Goal: Check status: Check status

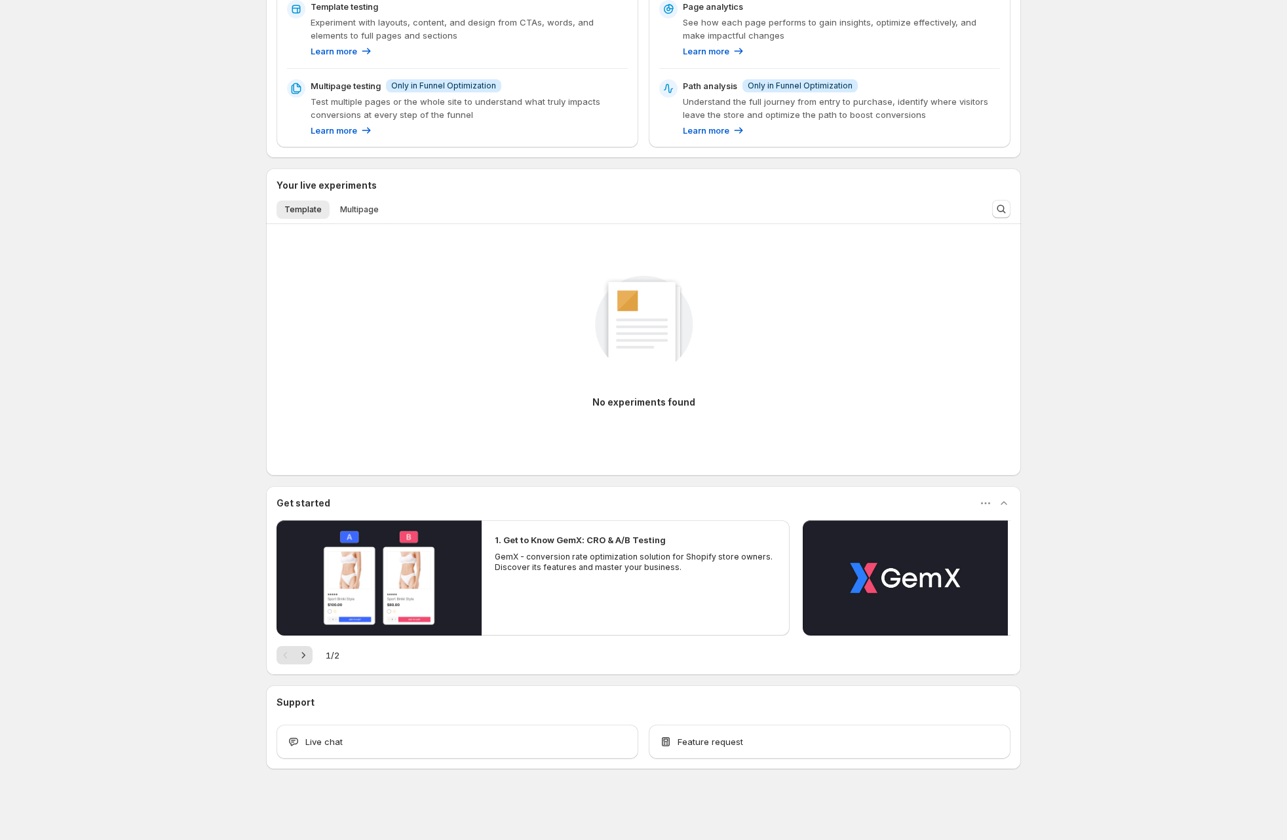
scroll to position [26, 0]
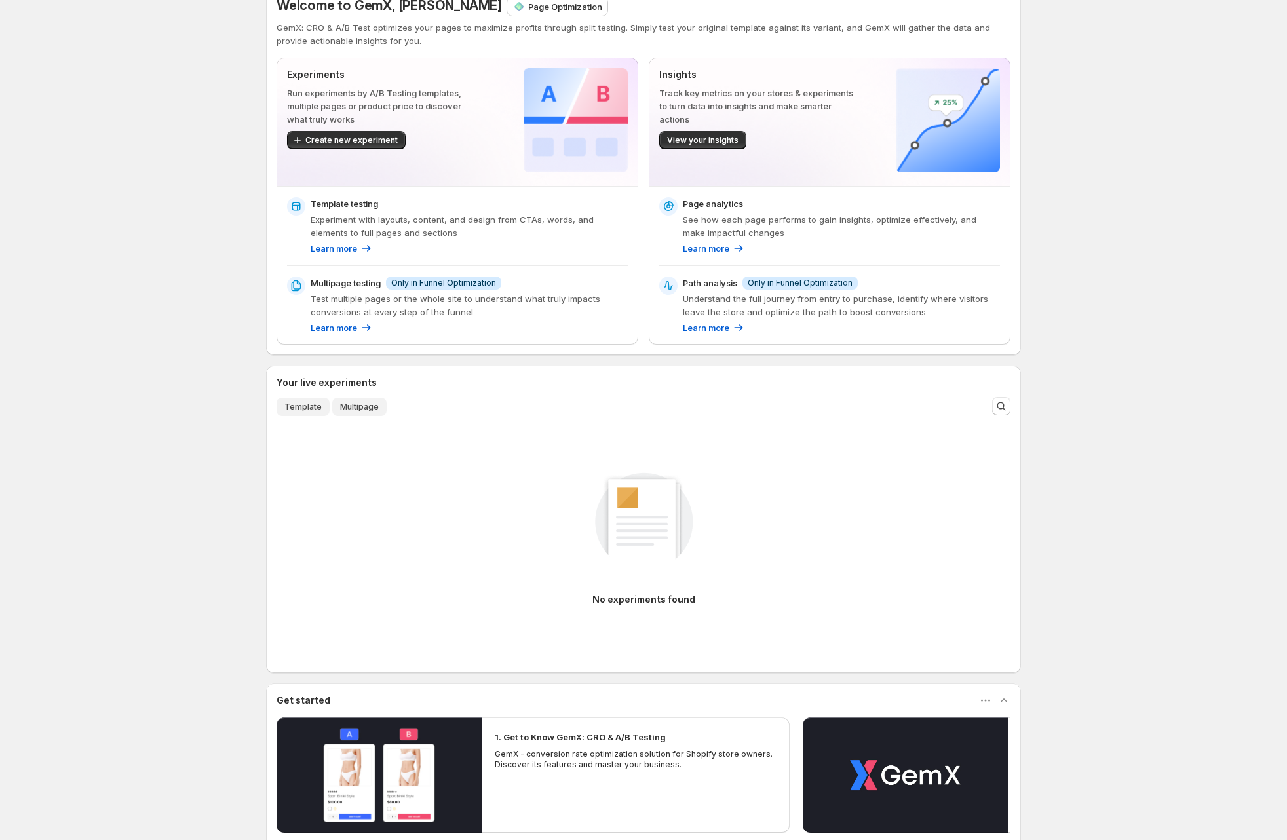
click at [359, 412] on button "Multipage" at bounding box center [359, 407] width 54 height 18
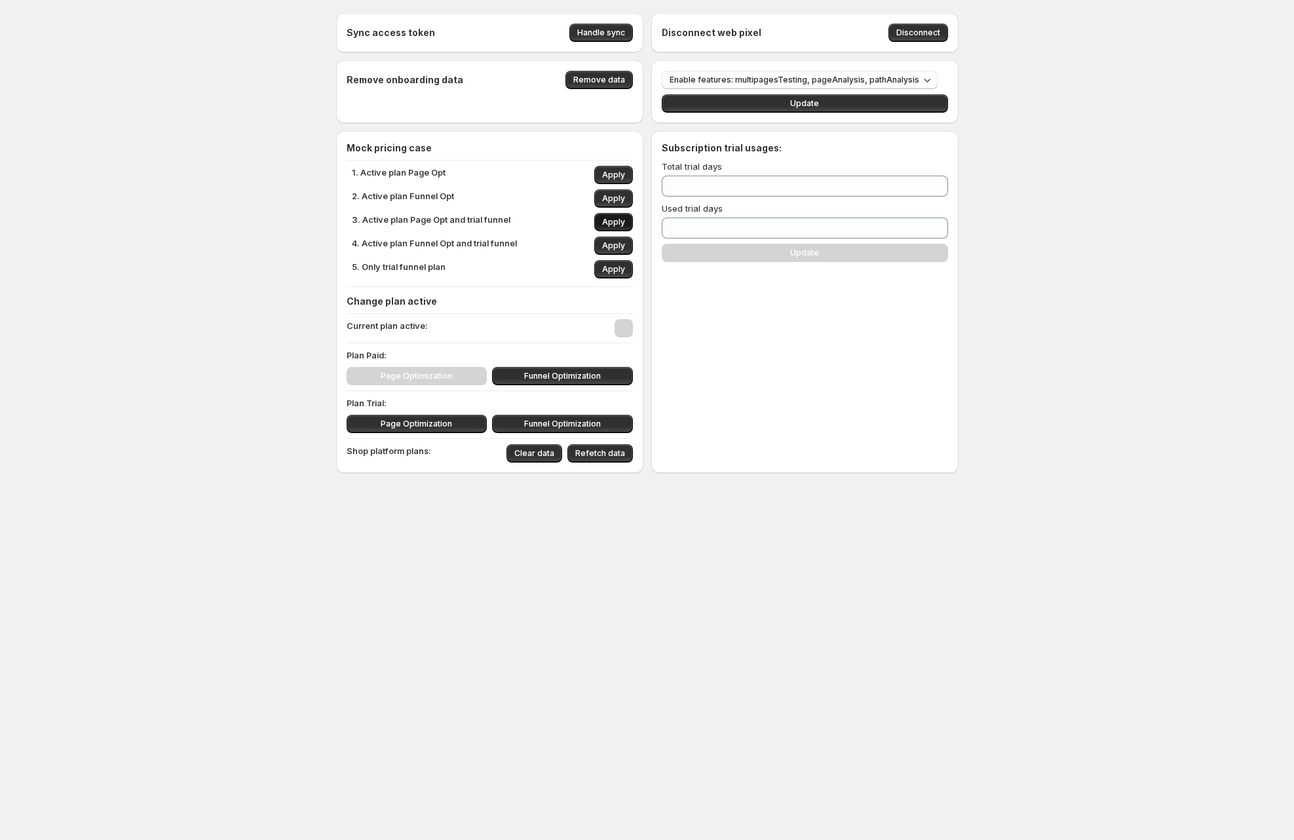
click at [611, 218] on span "Apply" at bounding box center [613, 222] width 23 height 10
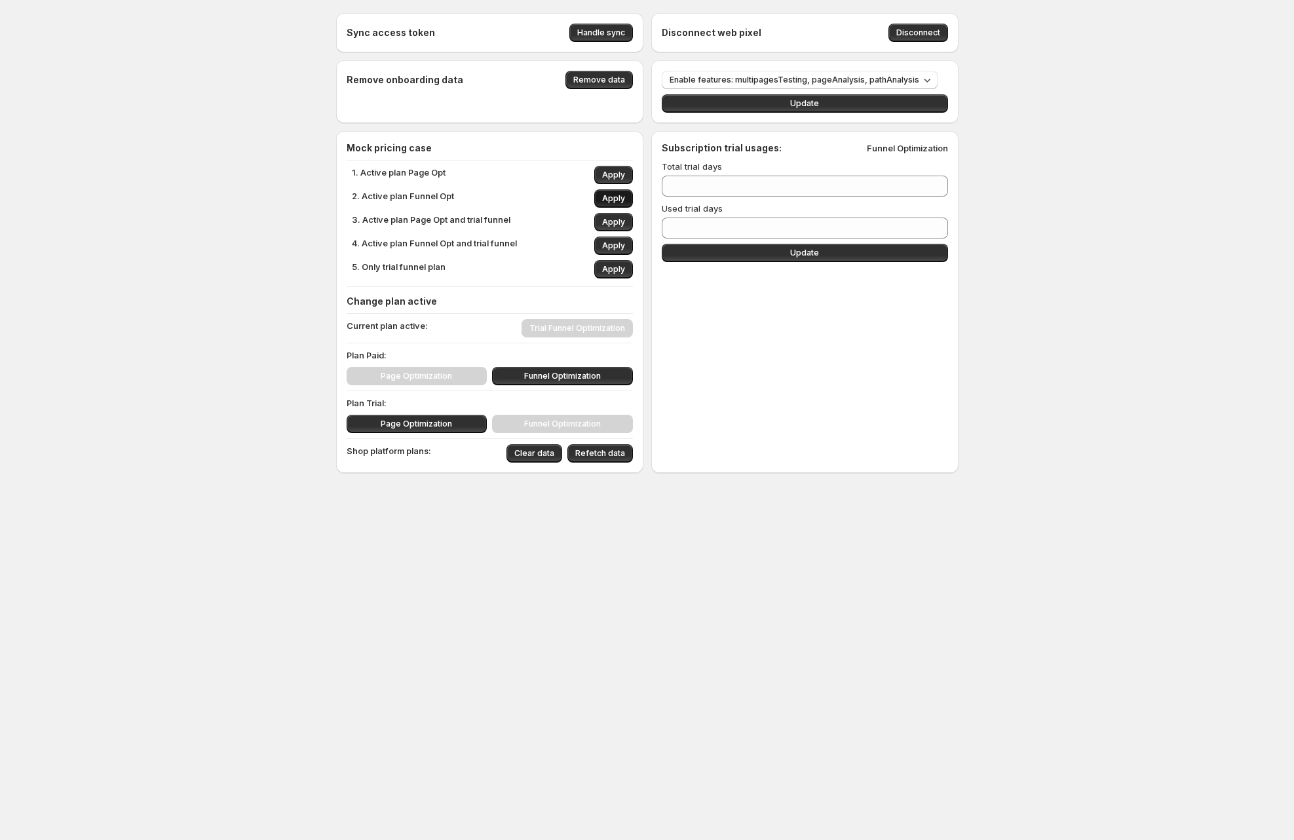
click at [615, 197] on span "Apply" at bounding box center [613, 198] width 23 height 10
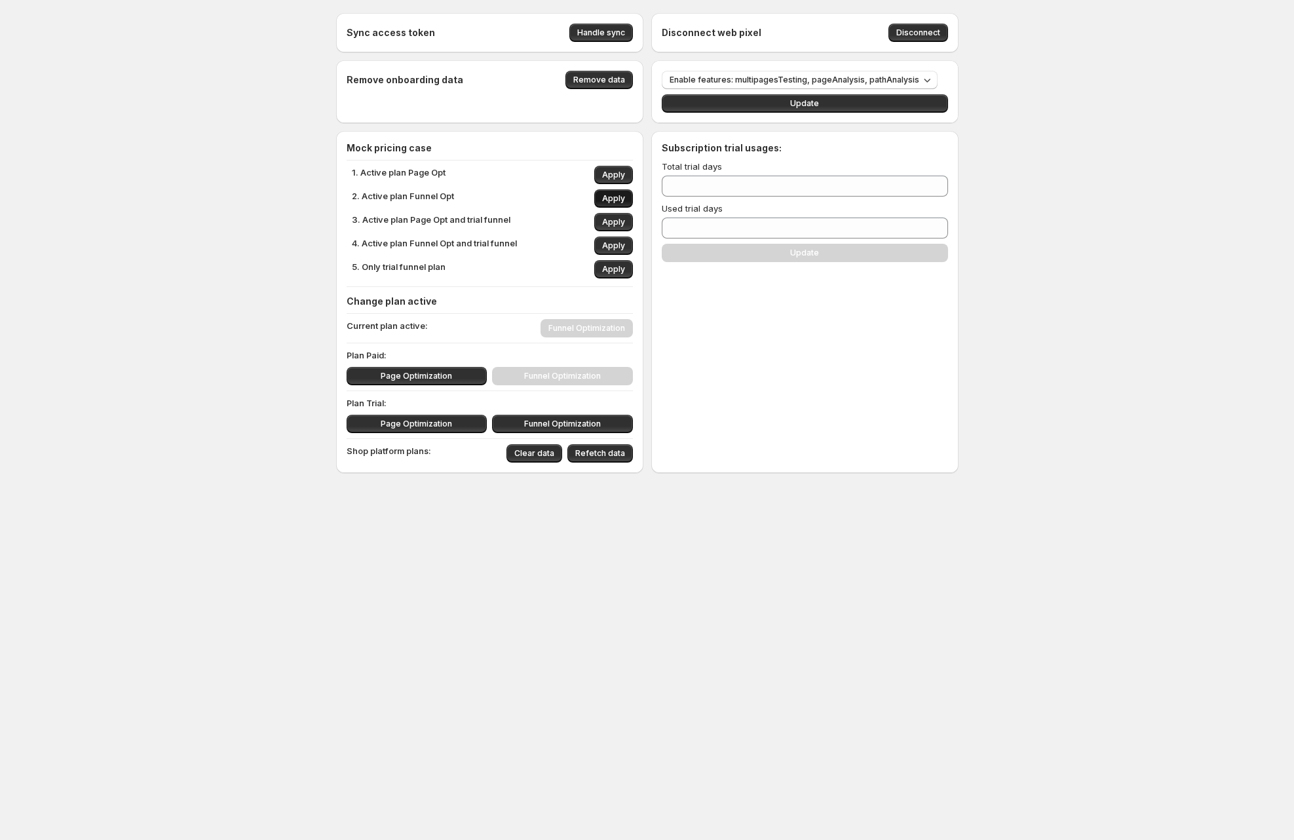
click at [615, 196] on span "Apply" at bounding box center [613, 198] width 23 height 10
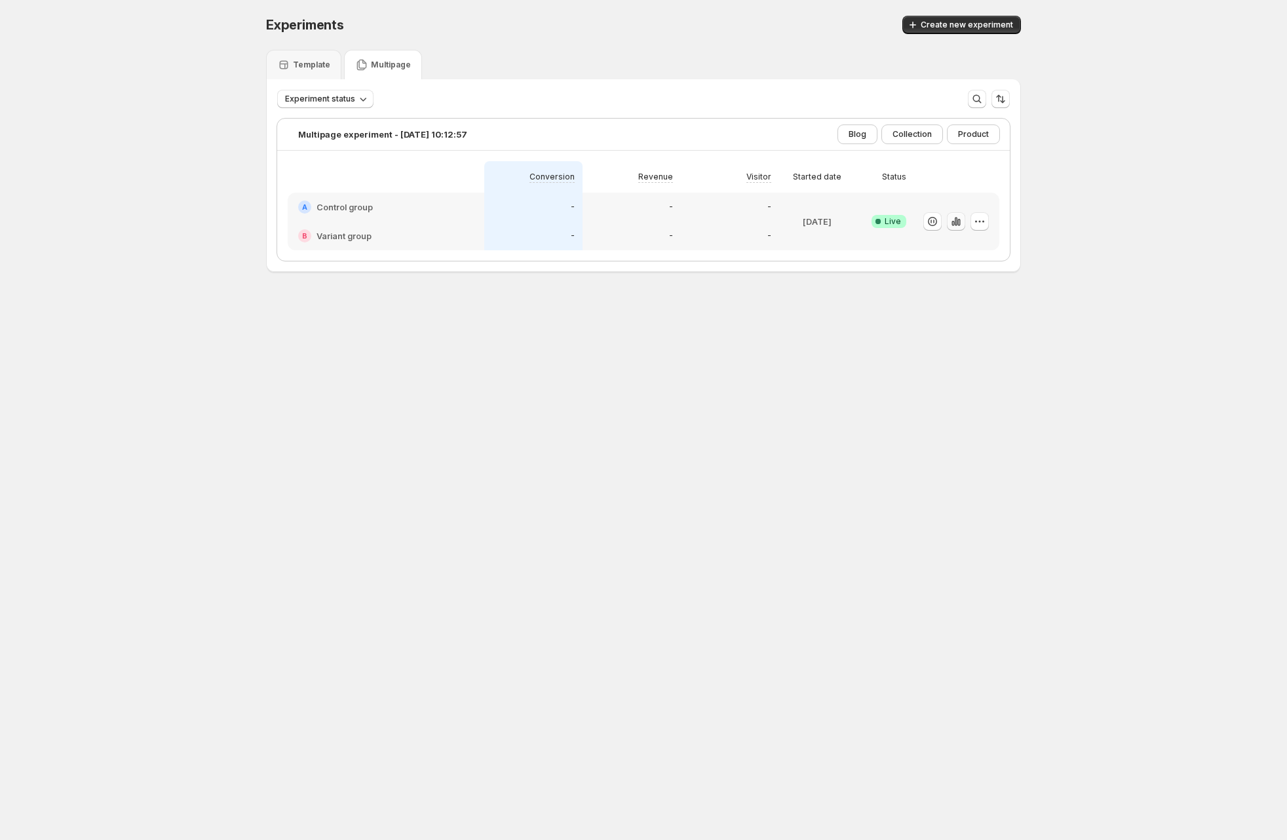
click at [957, 221] on icon "button" at bounding box center [956, 221] width 13 height 13
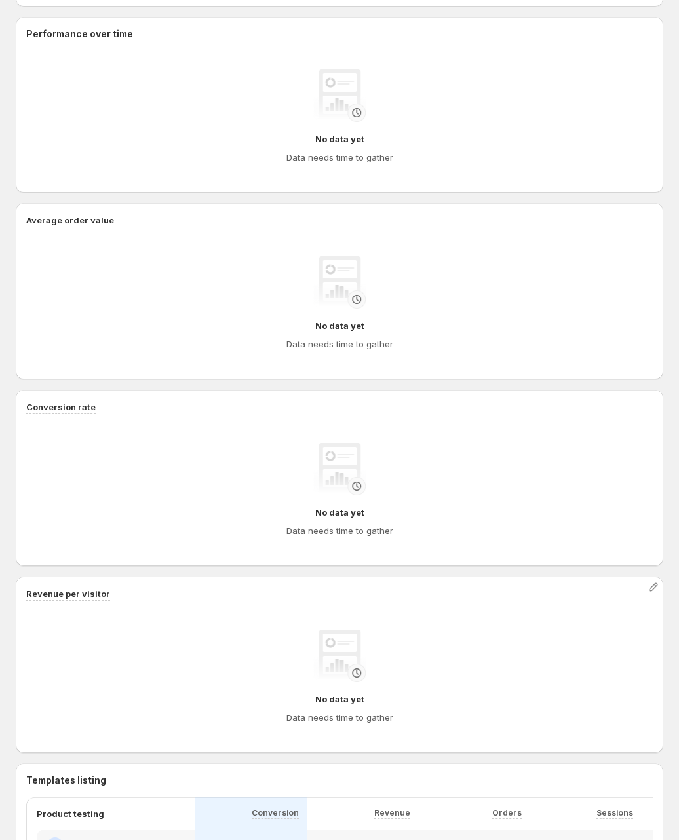
scroll to position [267, 0]
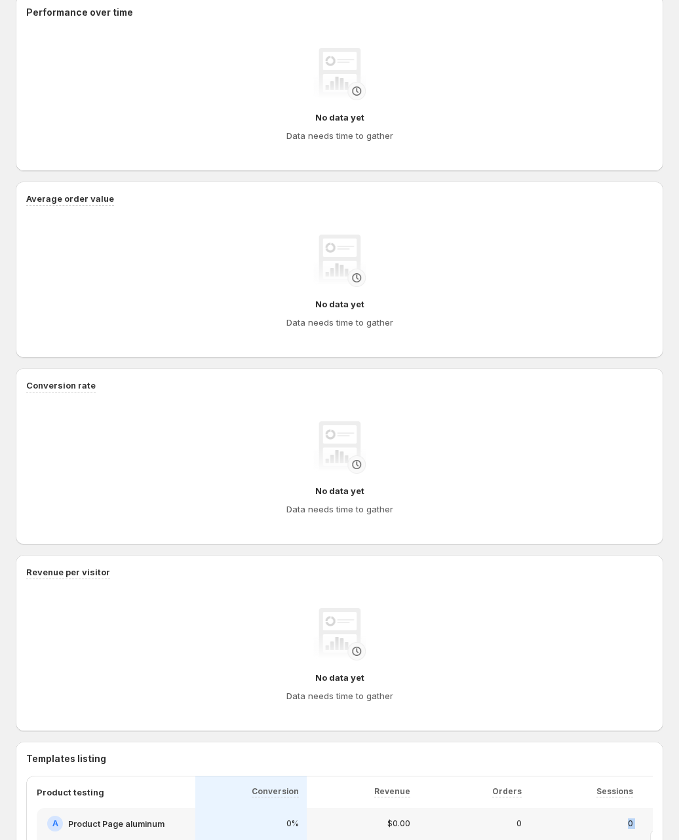
drag, startPoint x: 502, startPoint y: 514, endPoint x: 532, endPoint y: 512, distance: 30.2
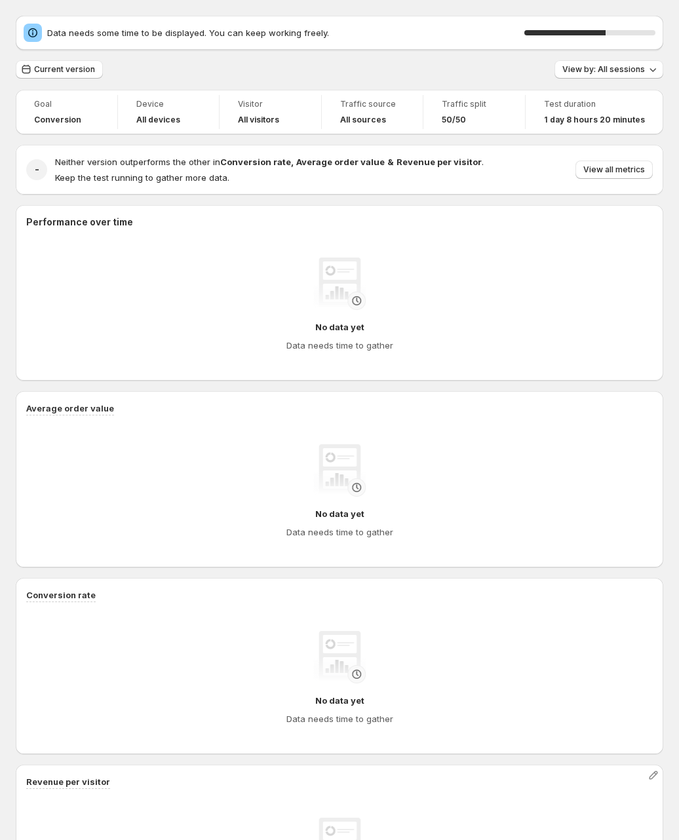
scroll to position [0, 0]
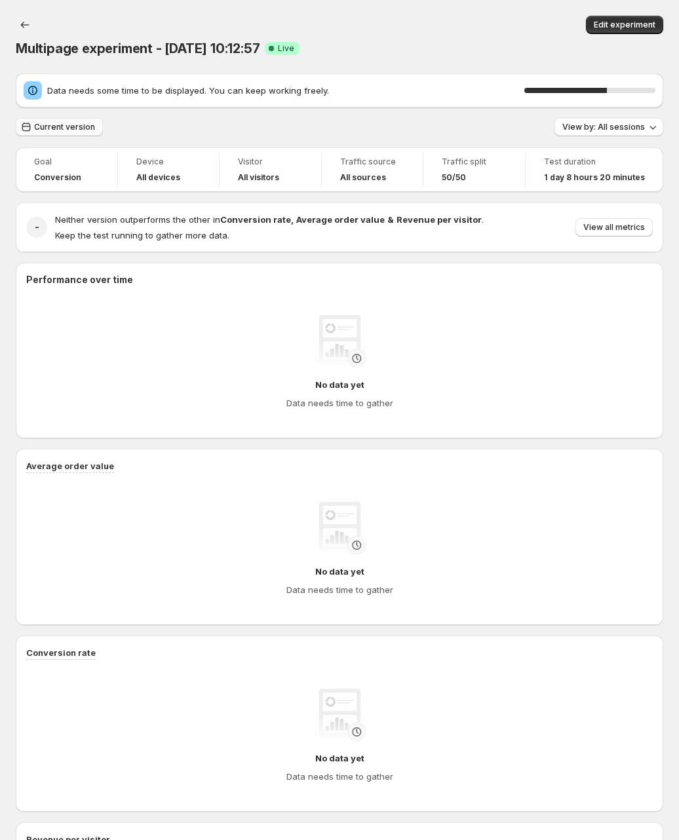
click at [85, 118] on button "Current version" at bounding box center [59, 127] width 87 height 18
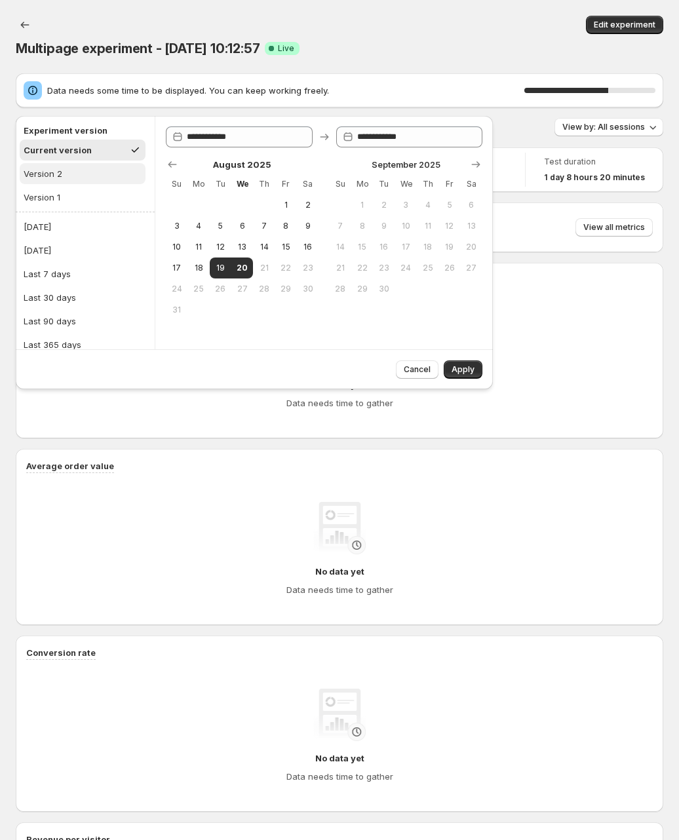
click at [55, 174] on div "Version 2" at bounding box center [43, 173] width 39 height 13
type input "**********"
click at [465, 372] on span "Apply" at bounding box center [463, 369] width 23 height 10
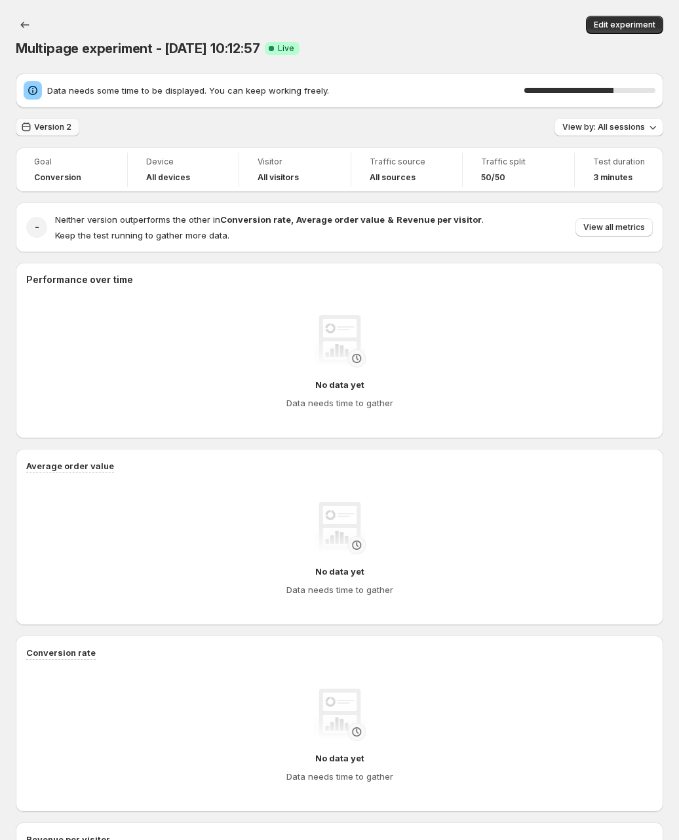
click at [63, 122] on span "Version 2" at bounding box center [52, 127] width 37 height 10
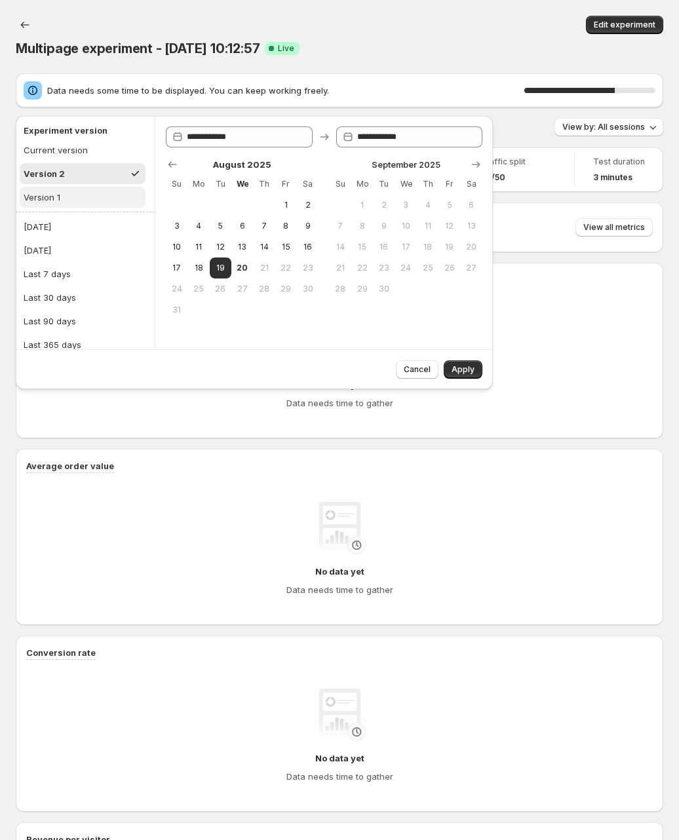
click at [46, 199] on div "Version 1" at bounding box center [42, 197] width 37 height 13
click at [477, 365] on button "Apply" at bounding box center [463, 369] width 39 height 18
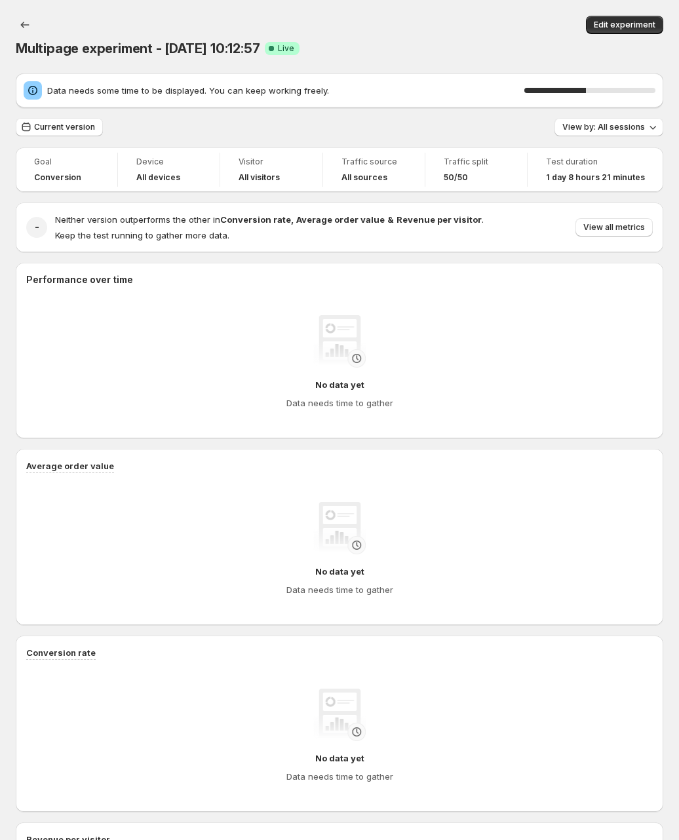
click at [4, 93] on div "Multipage experiment - Aug 19, 10:12:57. This page is ready Multipage experimen…" at bounding box center [339, 731] width 679 height 1462
click at [58, 122] on span "Current version" at bounding box center [64, 127] width 61 height 10
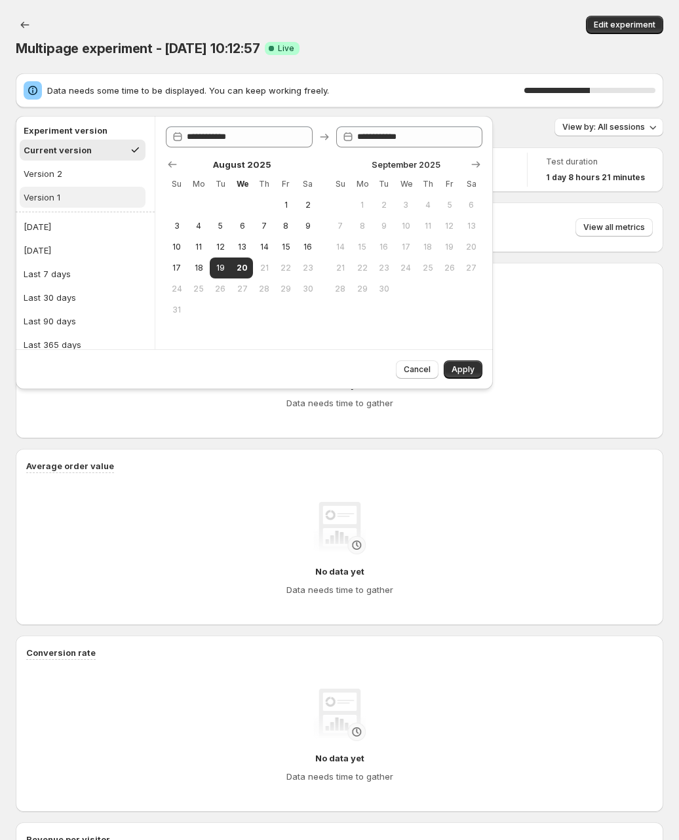
click at [62, 199] on button "Version 1" at bounding box center [83, 197] width 126 height 21
type input "**********"
click at [461, 365] on span "Apply" at bounding box center [463, 369] width 23 height 10
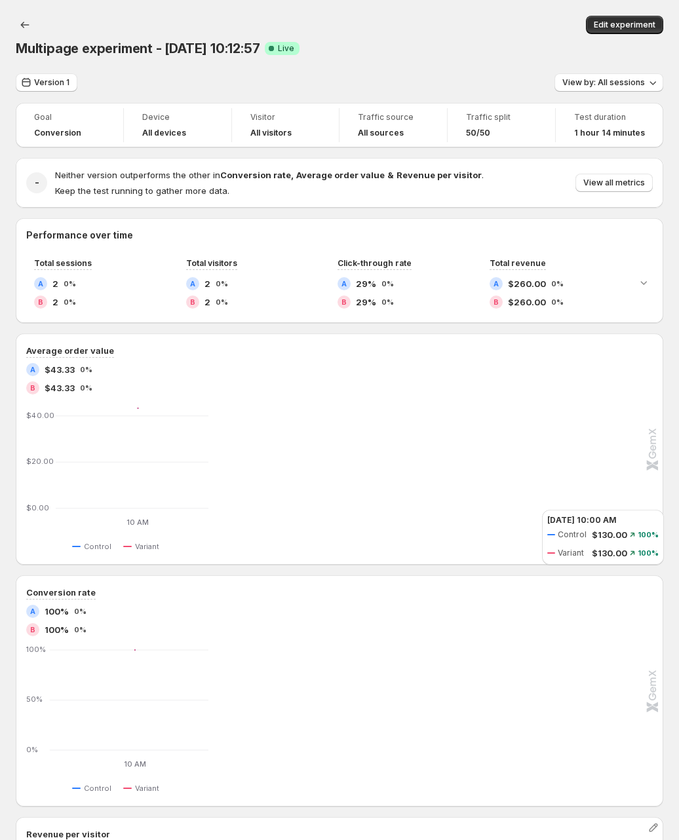
scroll to position [207, 0]
